Goal: Task Accomplishment & Management: Manage account settings

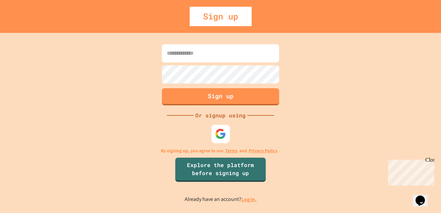
click at [217, 131] on img at bounding box center [220, 133] width 11 height 11
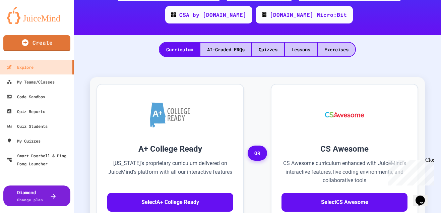
scroll to position [141, 0]
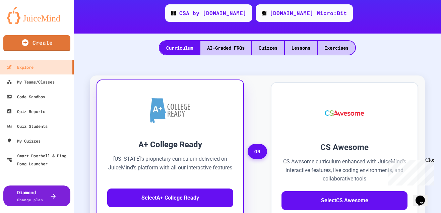
click at [174, 155] on p "[US_STATE]'s proprietary curriculum delivered on JuiceMind's platform with all …" at bounding box center [170, 168] width 126 height 26
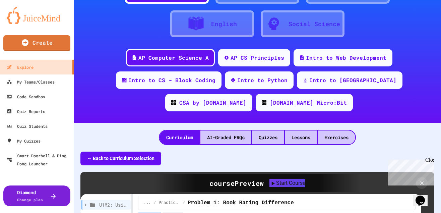
scroll to position [52, 0]
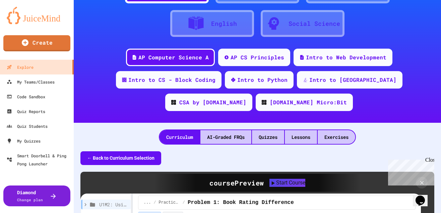
click at [115, 151] on button "← Back to Curriculum Selection" at bounding box center [120, 158] width 81 height 14
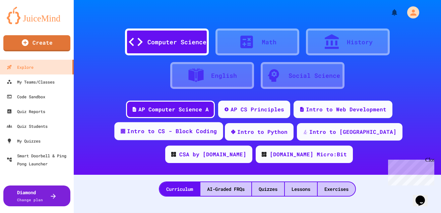
click at [217, 127] on div "Intro to CS - Block Coding" at bounding box center [172, 131] width 90 height 8
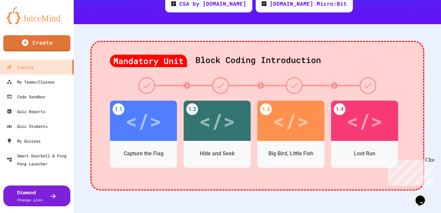
scroll to position [152, 0]
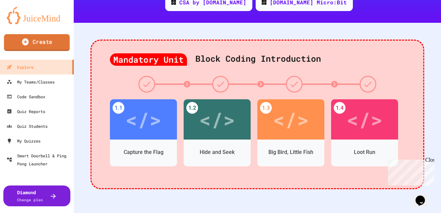
click at [34, 44] on link "Create" at bounding box center [37, 42] width 66 height 17
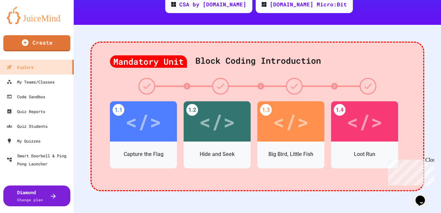
scroll to position [150, 0]
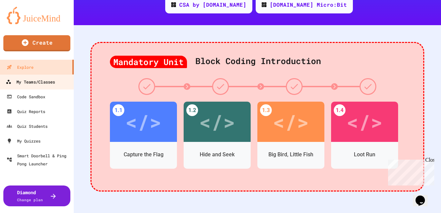
click at [49, 83] on div "My Teams/Classes" at bounding box center [30, 82] width 49 height 8
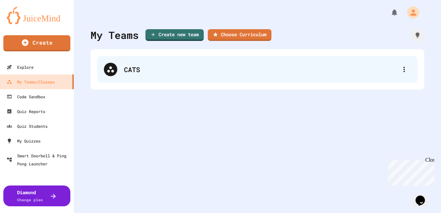
click at [127, 68] on div "CATS" at bounding box center [261, 69] width 274 height 10
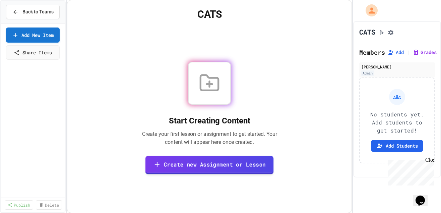
click at [213, 167] on link "Create new Assignment or Lesson" at bounding box center [210, 165] width 128 height 18
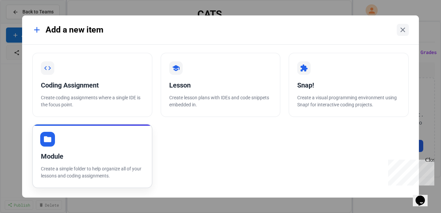
click at [75, 143] on div "Module Create a simple folder to help organize all of your lessons and coding a…" at bounding box center [92, 156] width 120 height 64
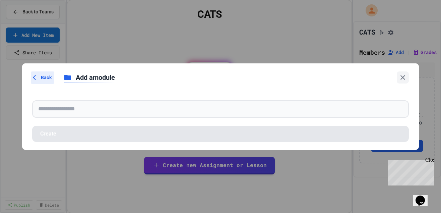
click at [42, 75] on span "Back" at bounding box center [46, 77] width 11 height 7
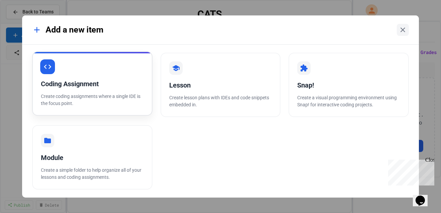
click at [64, 80] on div "Coding Assignment" at bounding box center [92, 84] width 103 height 10
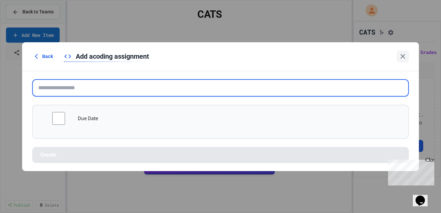
click at [68, 91] on input "text" at bounding box center [220, 87] width 377 height 17
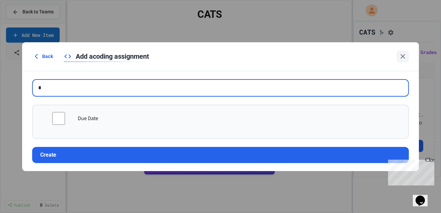
type input "**"
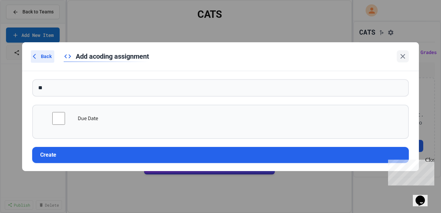
click at [42, 54] on span "Back" at bounding box center [46, 56] width 11 height 7
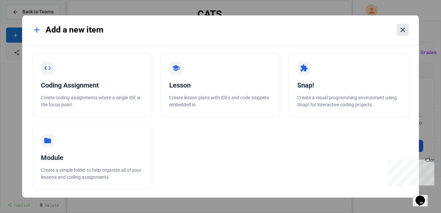
click at [404, 30] on icon at bounding box center [403, 30] width 8 height 8
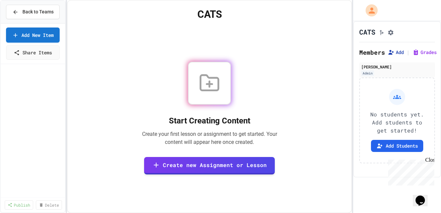
click at [397, 54] on button "Add" at bounding box center [396, 52] width 16 height 7
click at [18, 11] on div "Back to Teams" at bounding box center [32, 11] width 41 height 7
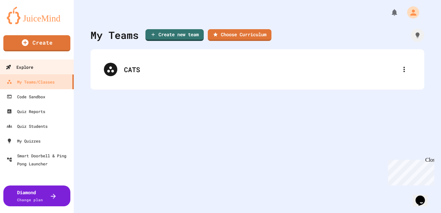
click at [32, 68] on div "Explore" at bounding box center [19, 67] width 27 height 8
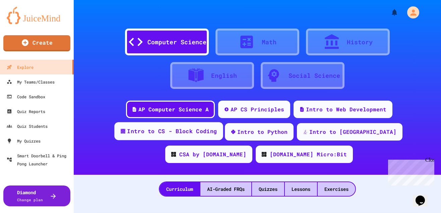
click at [217, 127] on div "Intro to CS - Block Coding" at bounding box center [172, 131] width 90 height 8
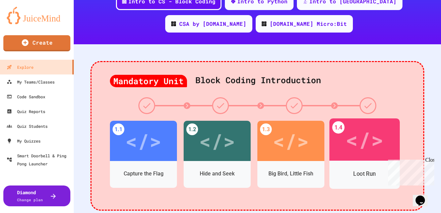
scroll to position [130, 0]
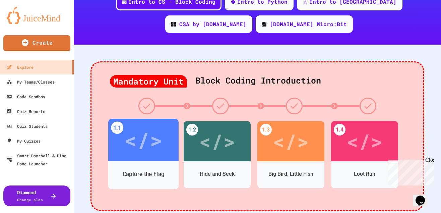
click at [136, 133] on div "</>" at bounding box center [143, 140] width 38 height 32
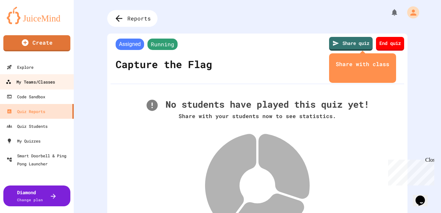
click at [45, 80] on div "My Teams/Classes" at bounding box center [30, 82] width 49 height 8
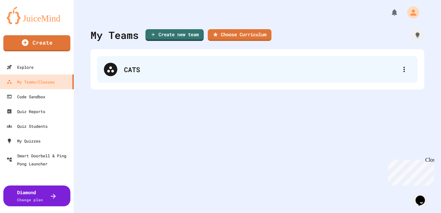
click at [129, 75] on div "CATS" at bounding box center [257, 69] width 321 height 27
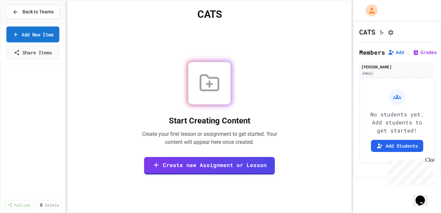
click at [33, 38] on link "Add New Item" at bounding box center [32, 34] width 53 height 16
select select "**********"
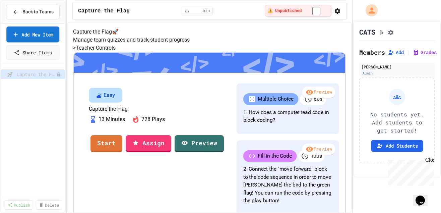
click at [39, 41] on link "Add New Item" at bounding box center [32, 34] width 53 height 16
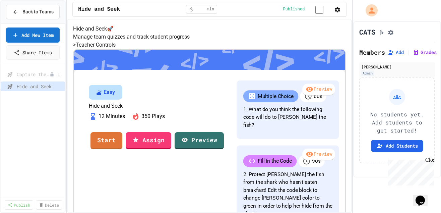
click at [42, 78] on span "Capture the Flag" at bounding box center [33, 74] width 33 height 7
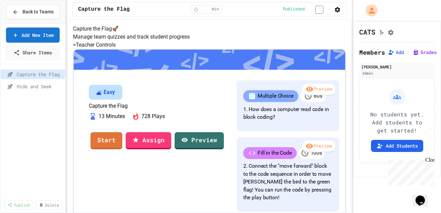
click at [98, 49] on h5 "> Teacher Controls" at bounding box center [209, 45] width 273 height 8
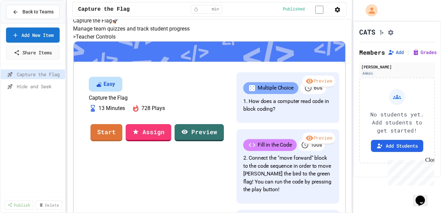
scroll to position [5, 0]
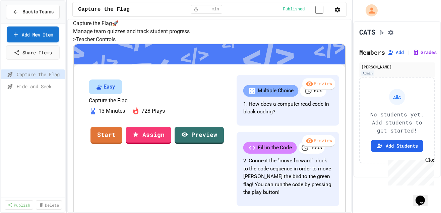
click at [19, 35] on link "Add New Item" at bounding box center [33, 34] width 52 height 16
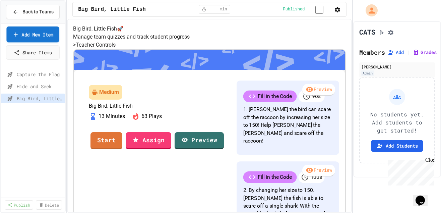
click at [41, 36] on link "Add New Item" at bounding box center [32, 34] width 53 height 16
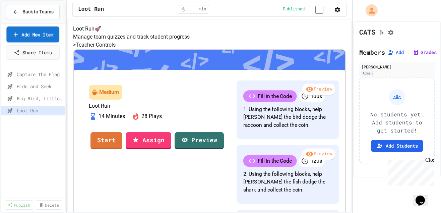
click at [31, 35] on link "Add New Item" at bounding box center [32, 34] width 53 height 16
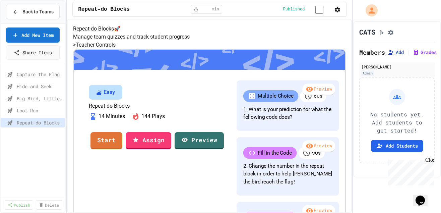
click at [399, 54] on button "Add" at bounding box center [396, 52] width 16 height 7
